Goal: Use online tool/utility

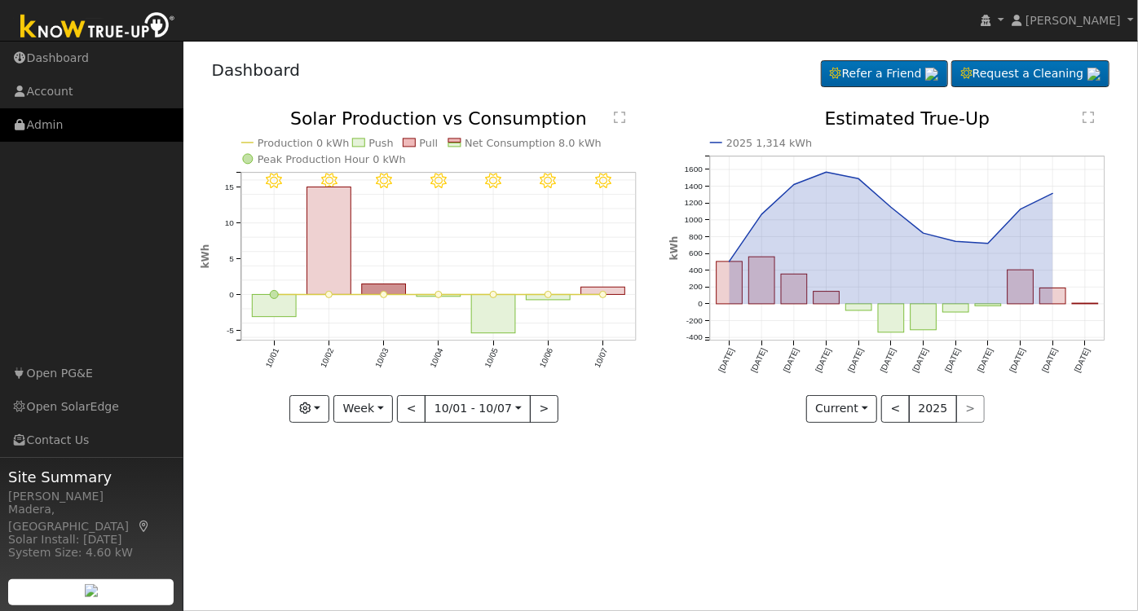
click at [33, 117] on link "Admin" at bounding box center [91, 124] width 183 height 33
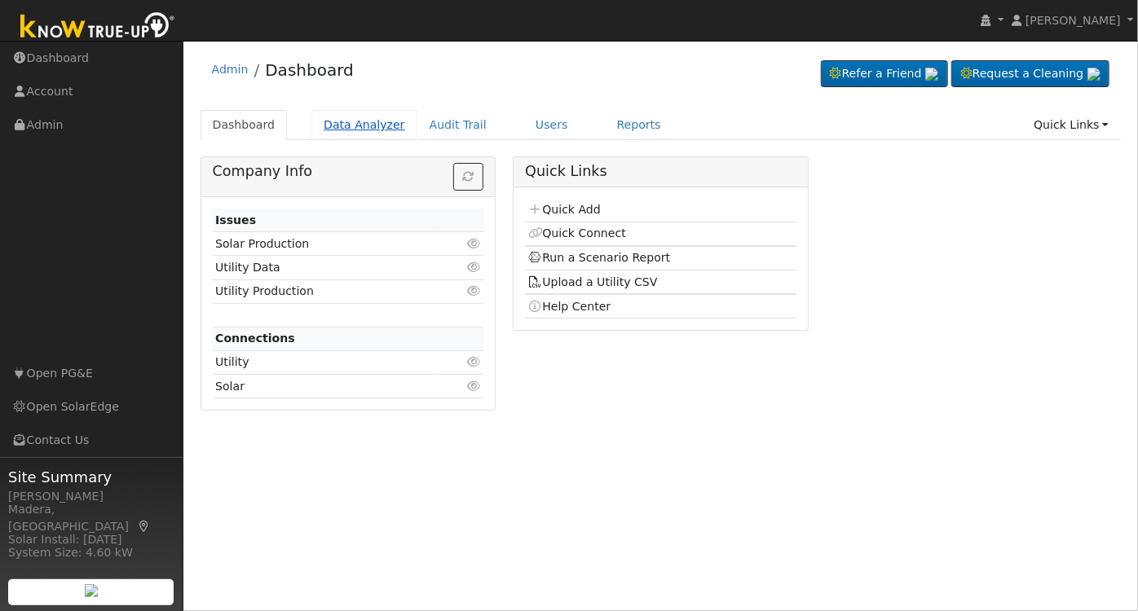
click at [356, 122] on link "Data Analyzer" at bounding box center [364, 125] width 106 height 30
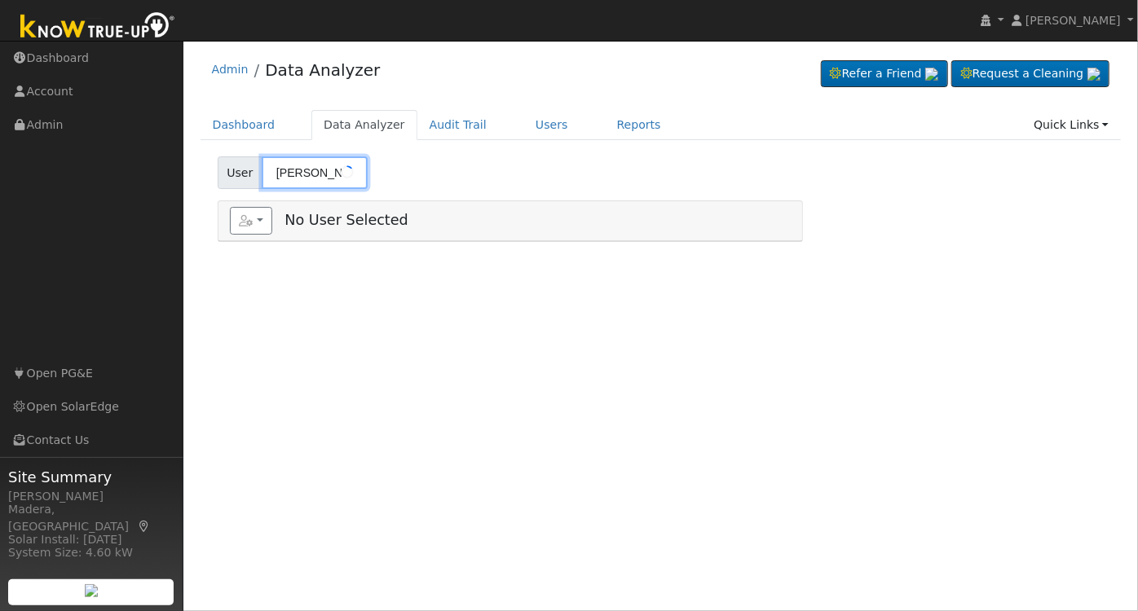
click at [340, 183] on input "Mitch O'Connor" at bounding box center [315, 172] width 106 height 33
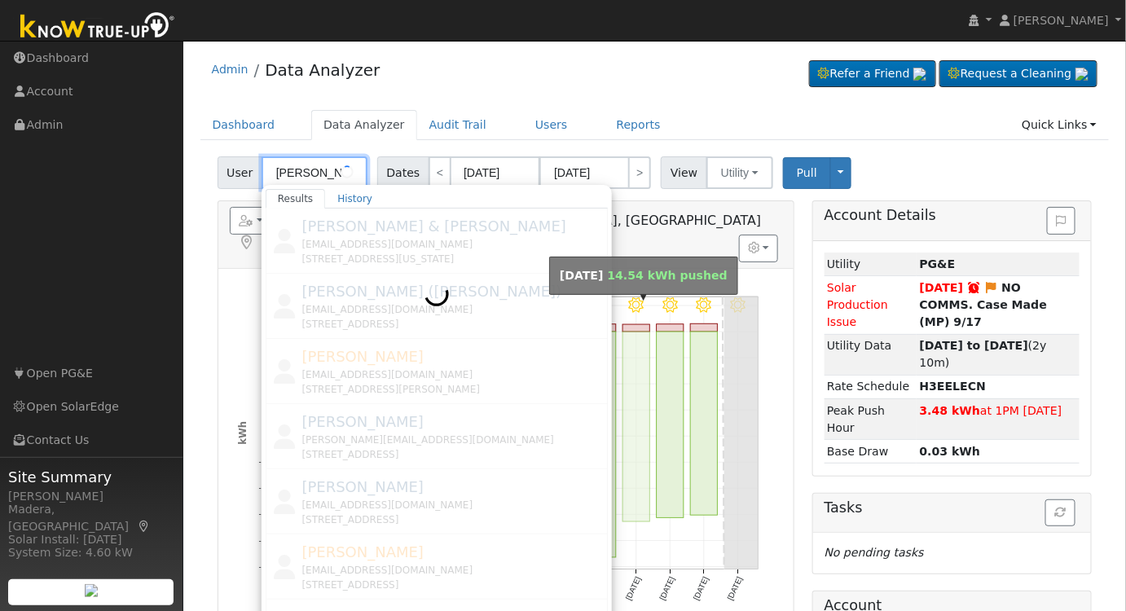
scroll to position [0, 4]
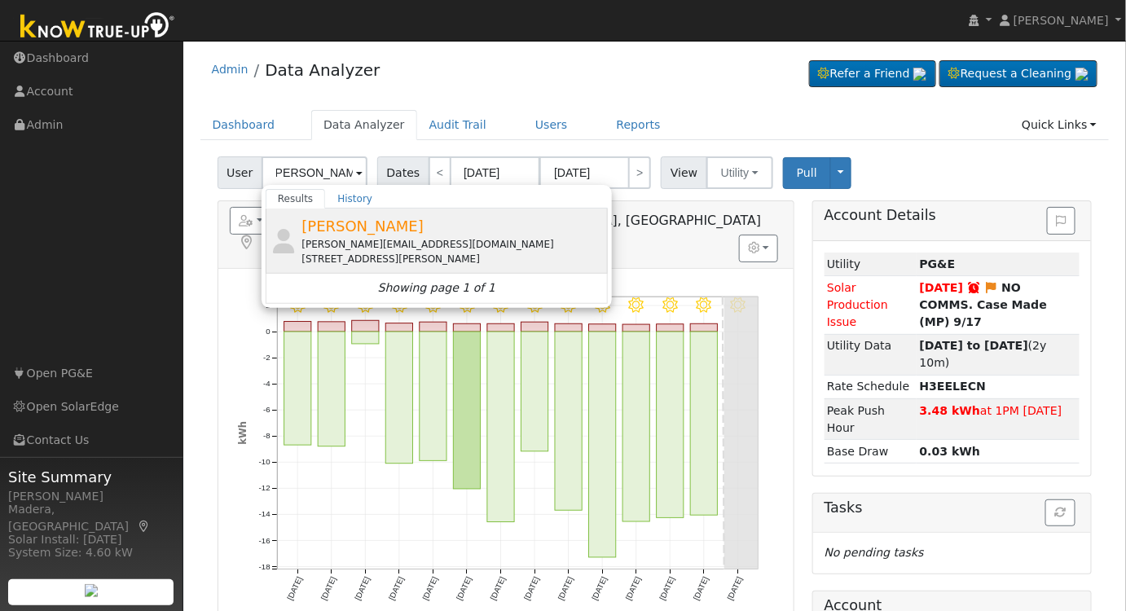
click at [437, 238] on div "chuck@mysmartrd.com" at bounding box center [453, 244] width 302 height 15
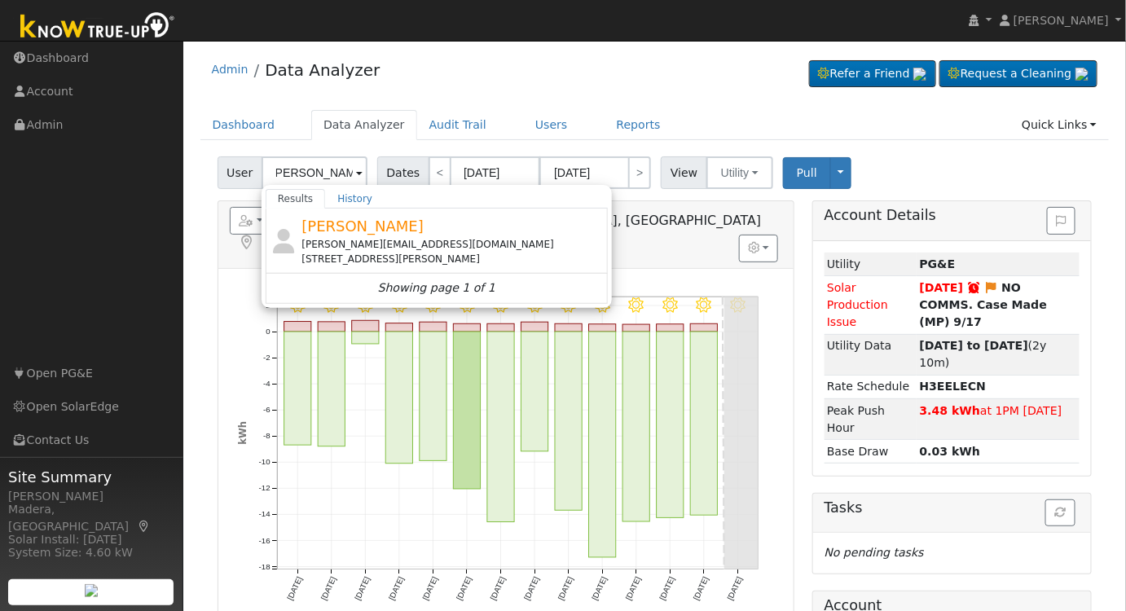
type input "Chuck Newcomb"
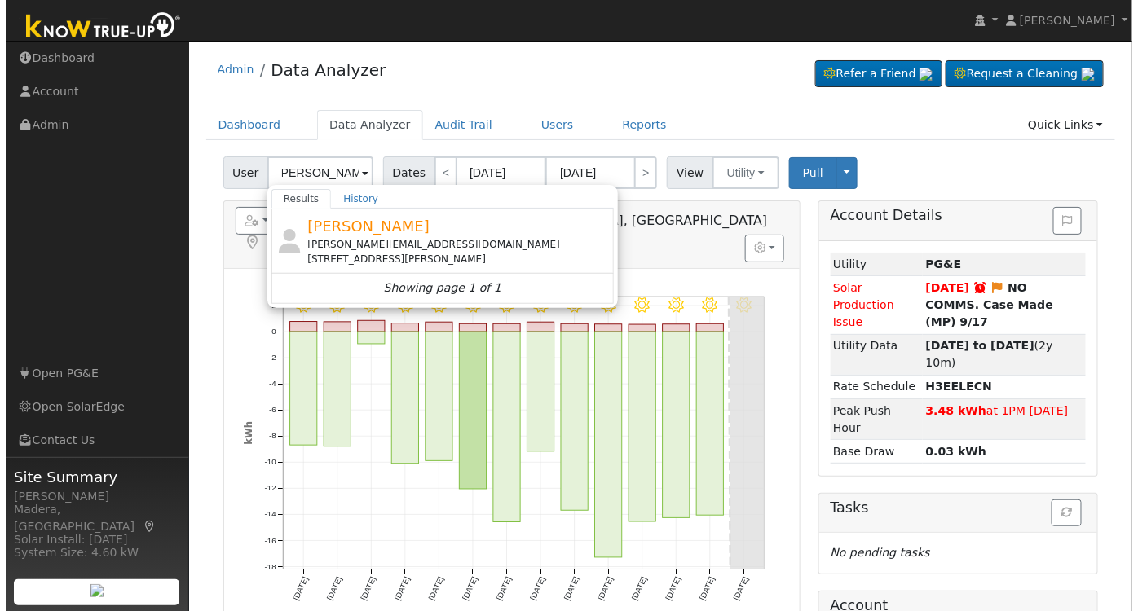
scroll to position [0, 0]
